Goal: Task Accomplishment & Management: Manage account settings

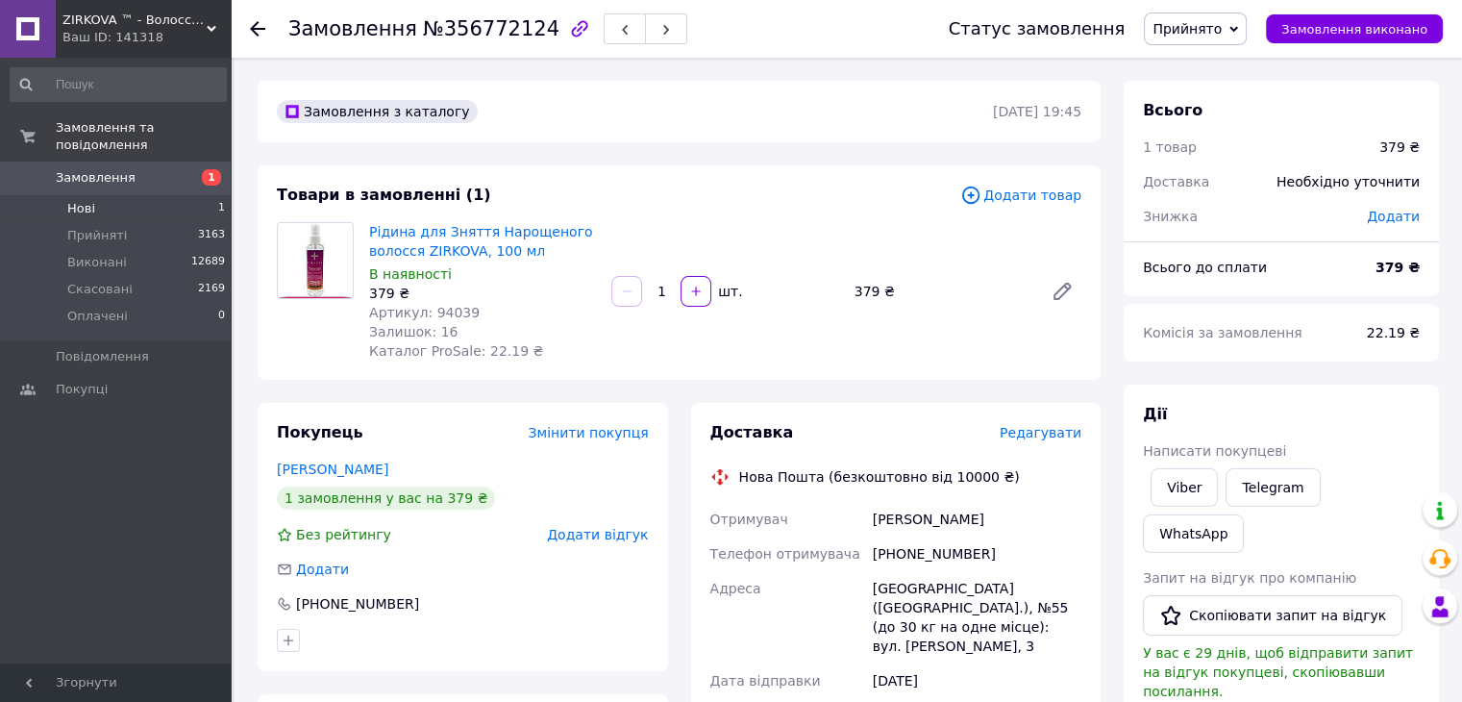
click at [85, 200] on span "Нові" at bounding box center [81, 208] width 28 height 17
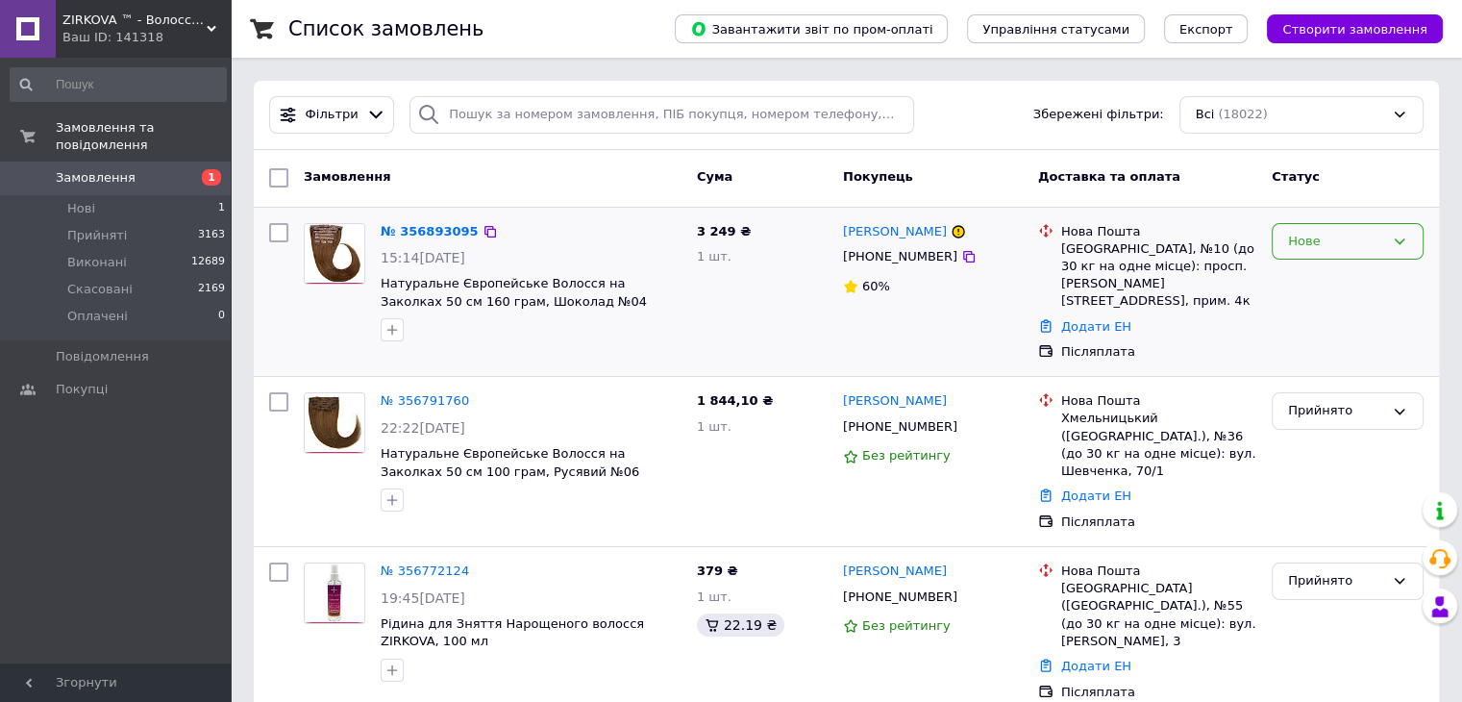
click at [1319, 240] on div "Нове" at bounding box center [1336, 242] width 96 height 20
drag, startPoint x: 1328, startPoint y: 278, endPoint x: 1354, endPoint y: 282, distance: 26.2
click at [1334, 278] on li "Прийнято" at bounding box center [1348, 281] width 150 height 36
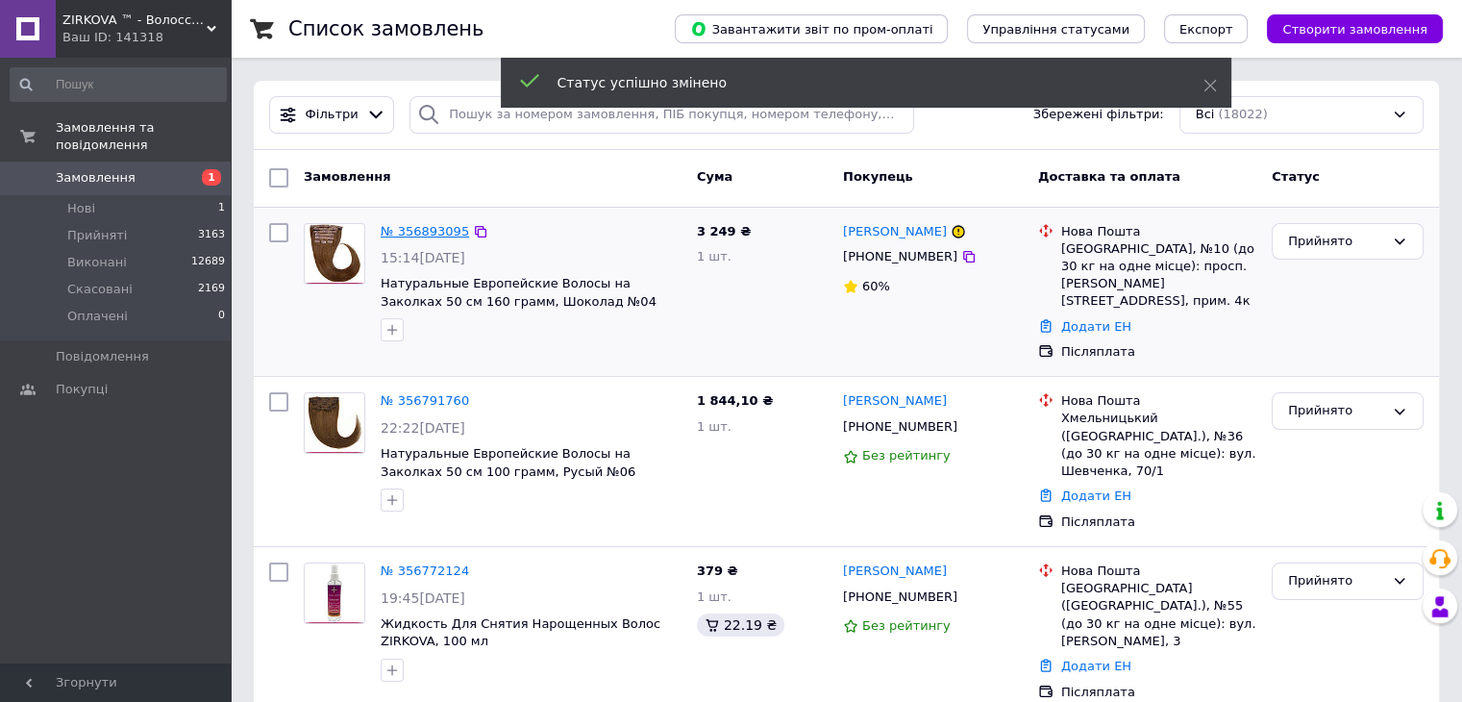
click at [408, 233] on link "№ 356893095" at bounding box center [425, 231] width 88 height 14
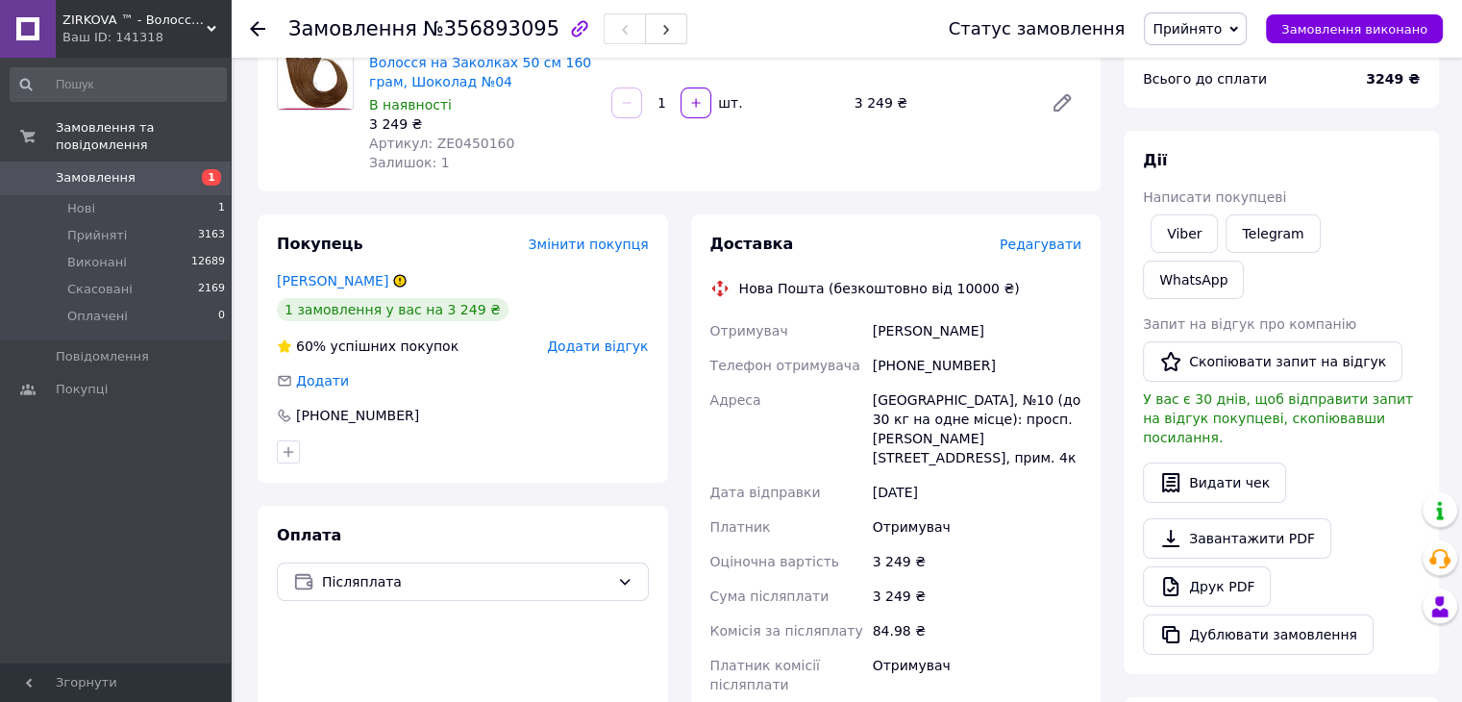
scroll to position [192, 0]
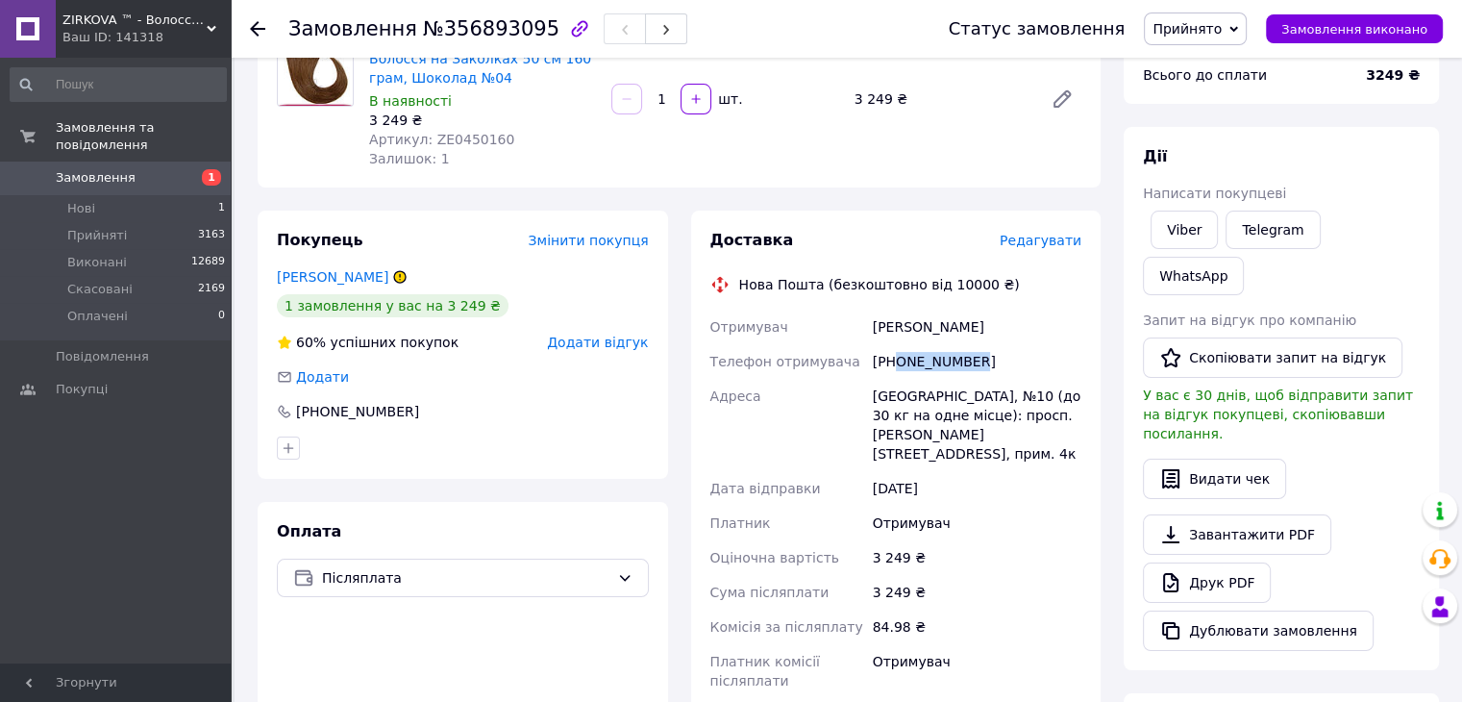
drag, startPoint x: 968, startPoint y: 362, endPoint x: 896, endPoint y: 372, distance: 72.7
click at [896, 372] on div "[PHONE_NUMBER]" at bounding box center [977, 361] width 216 height 35
copy div "0976076063"
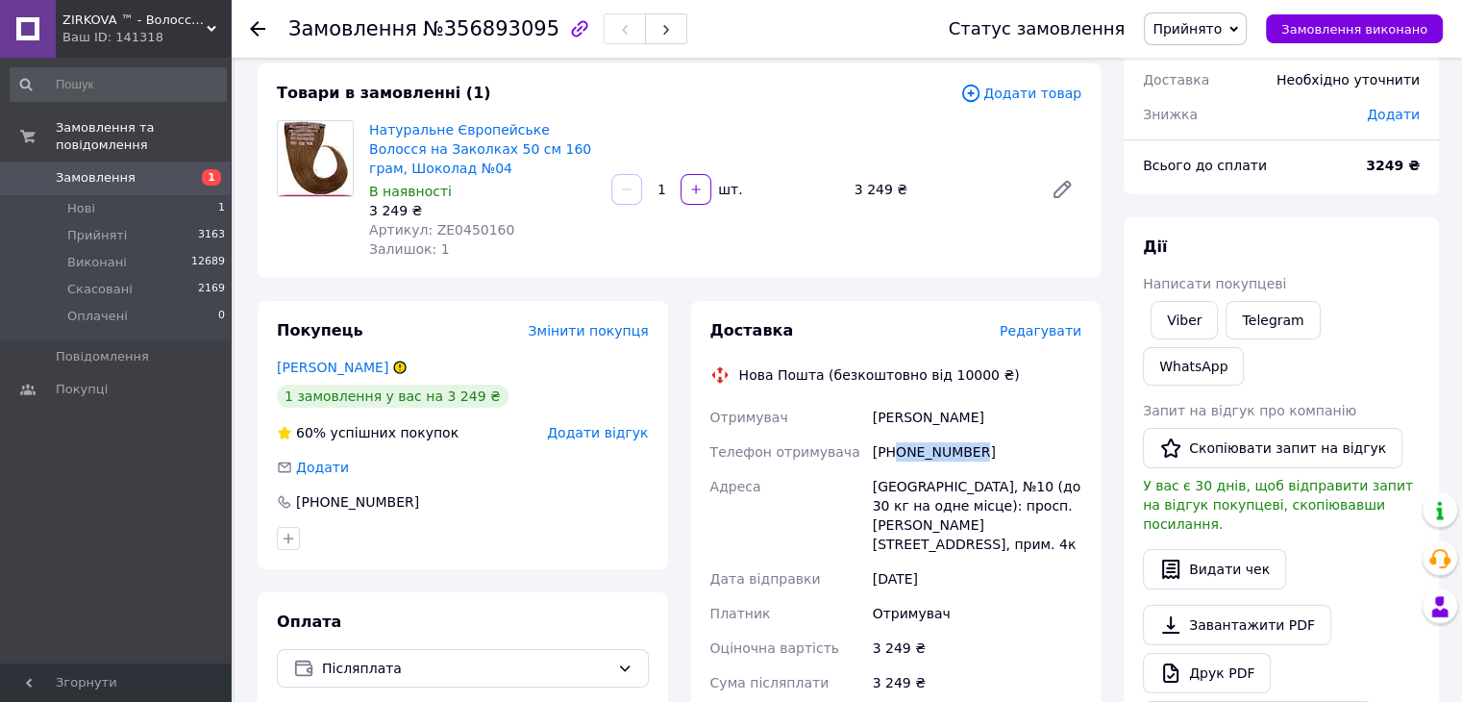
scroll to position [96, 0]
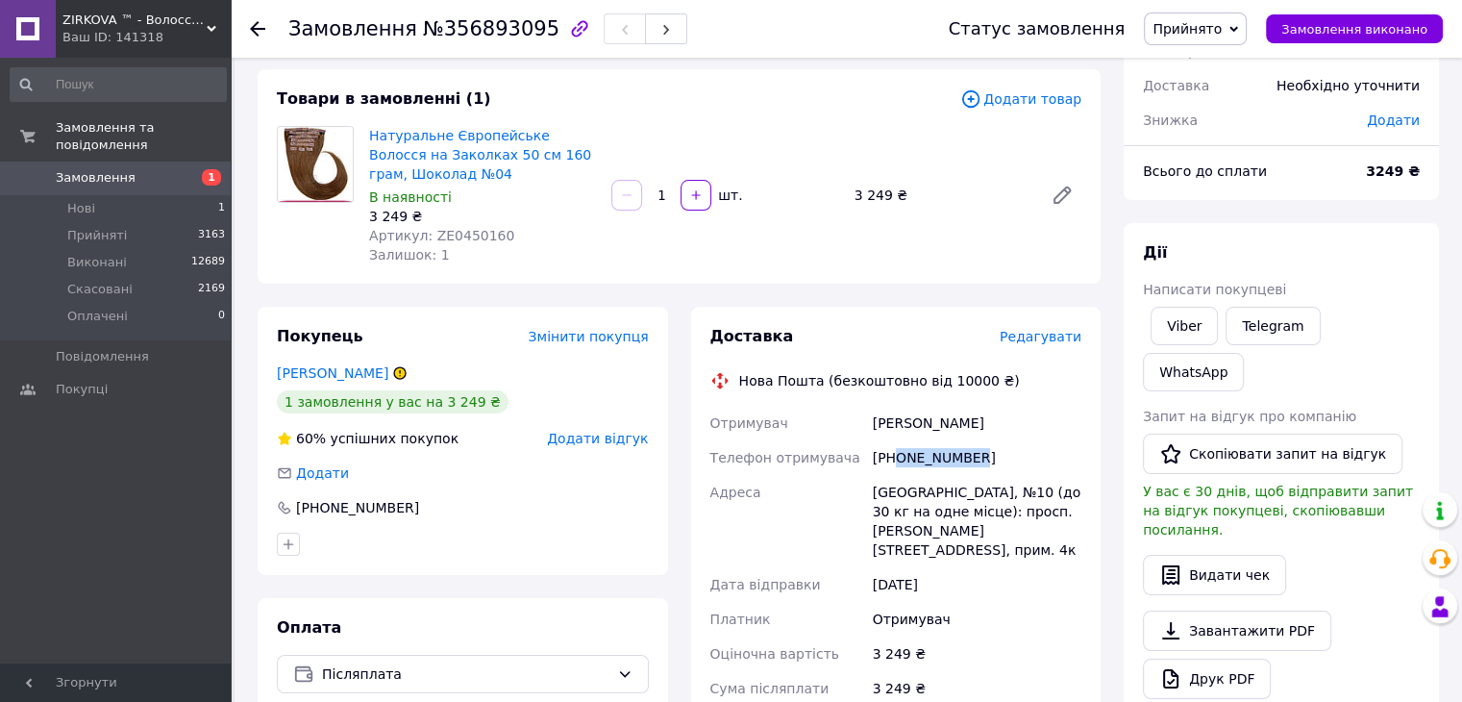
copy div "0976076063"
drag, startPoint x: 872, startPoint y: 426, endPoint x: 1012, endPoint y: 424, distance: 140.4
click at [1012, 424] on div "[PERSON_NAME]" at bounding box center [977, 423] width 216 height 35
copy div "[PERSON_NAME]"
